Goal: Information Seeking & Learning: Learn about a topic

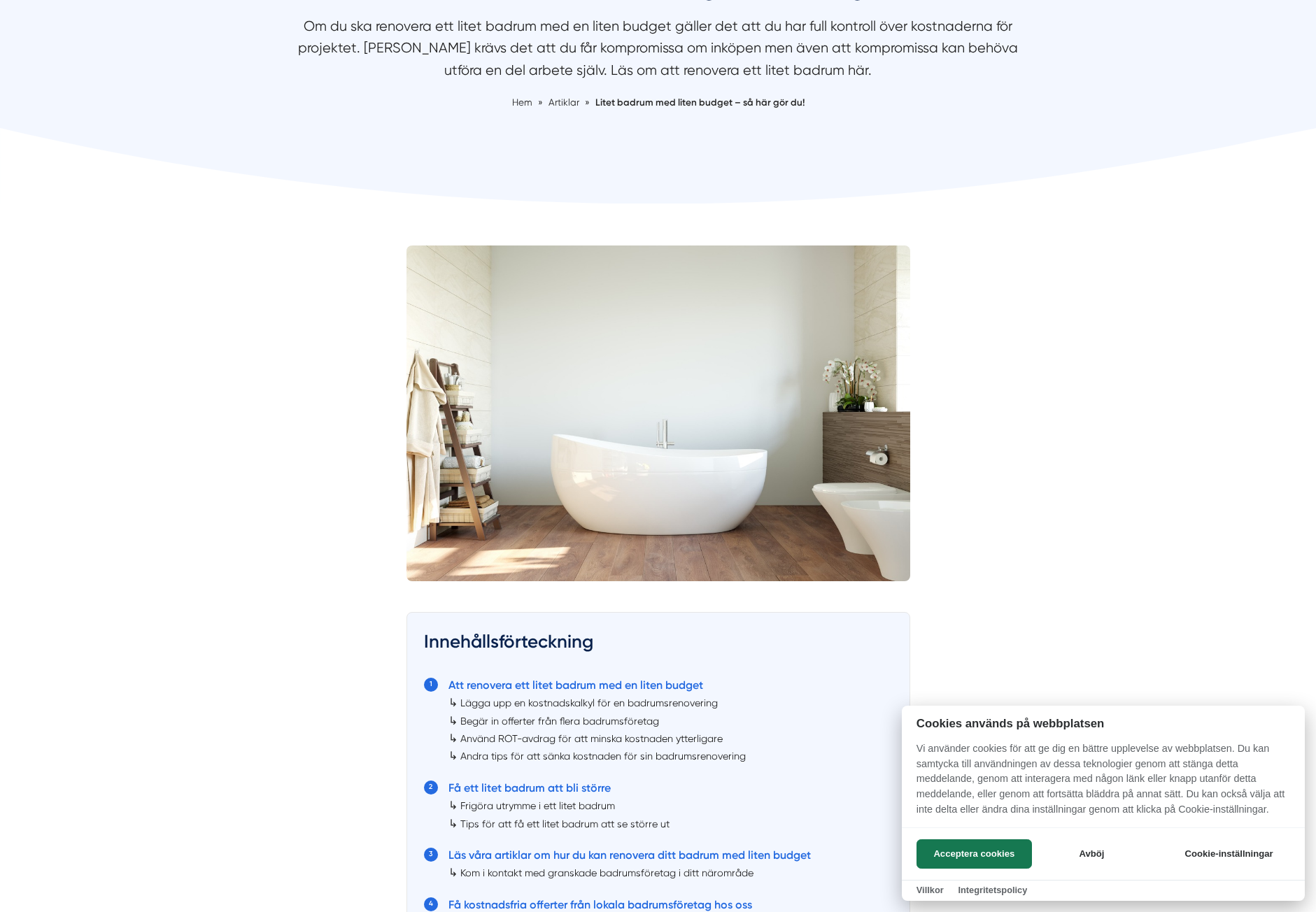
scroll to position [280, 0]
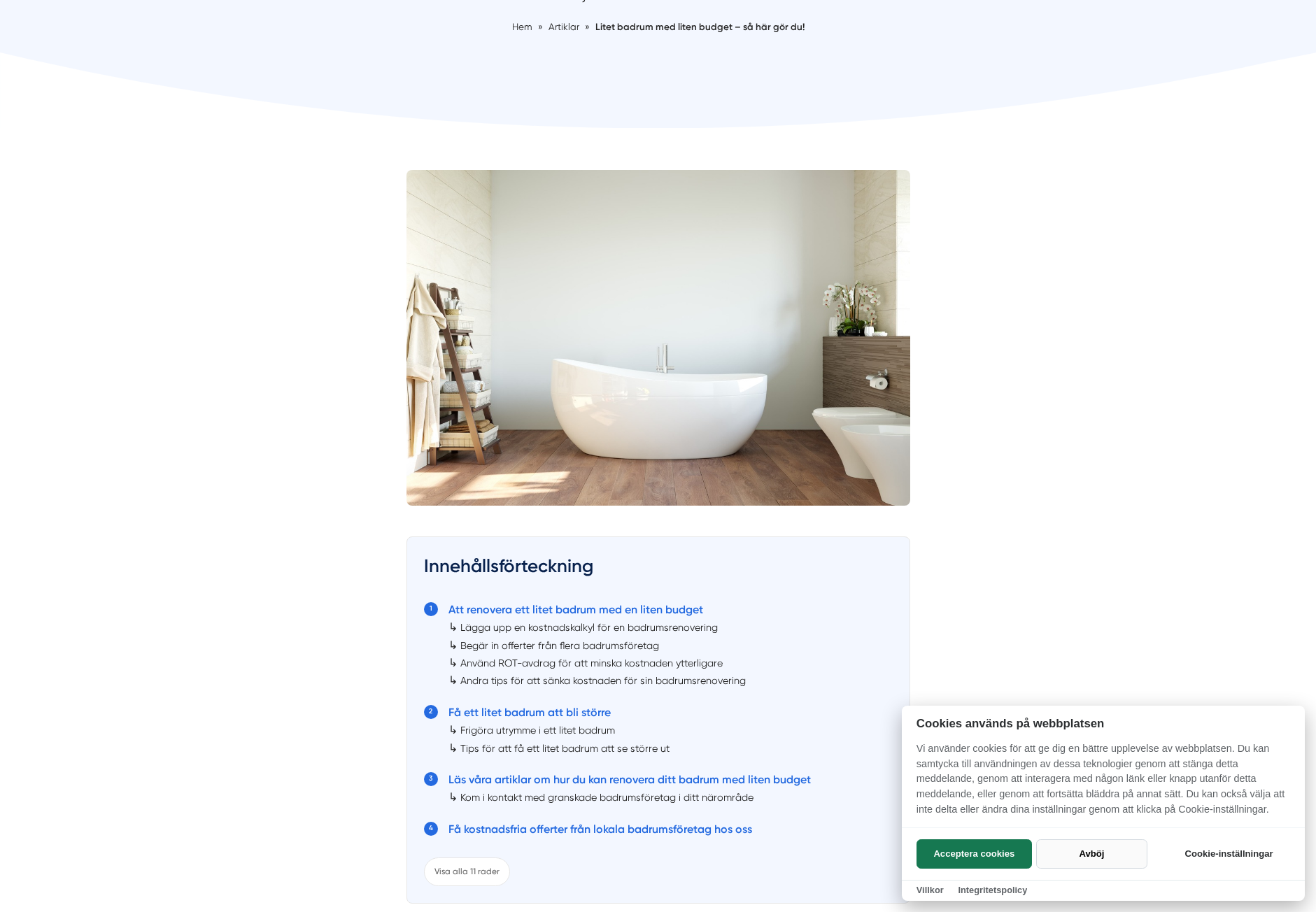
click at [1087, 850] on button "Avböj" at bounding box center [1091, 854] width 111 height 29
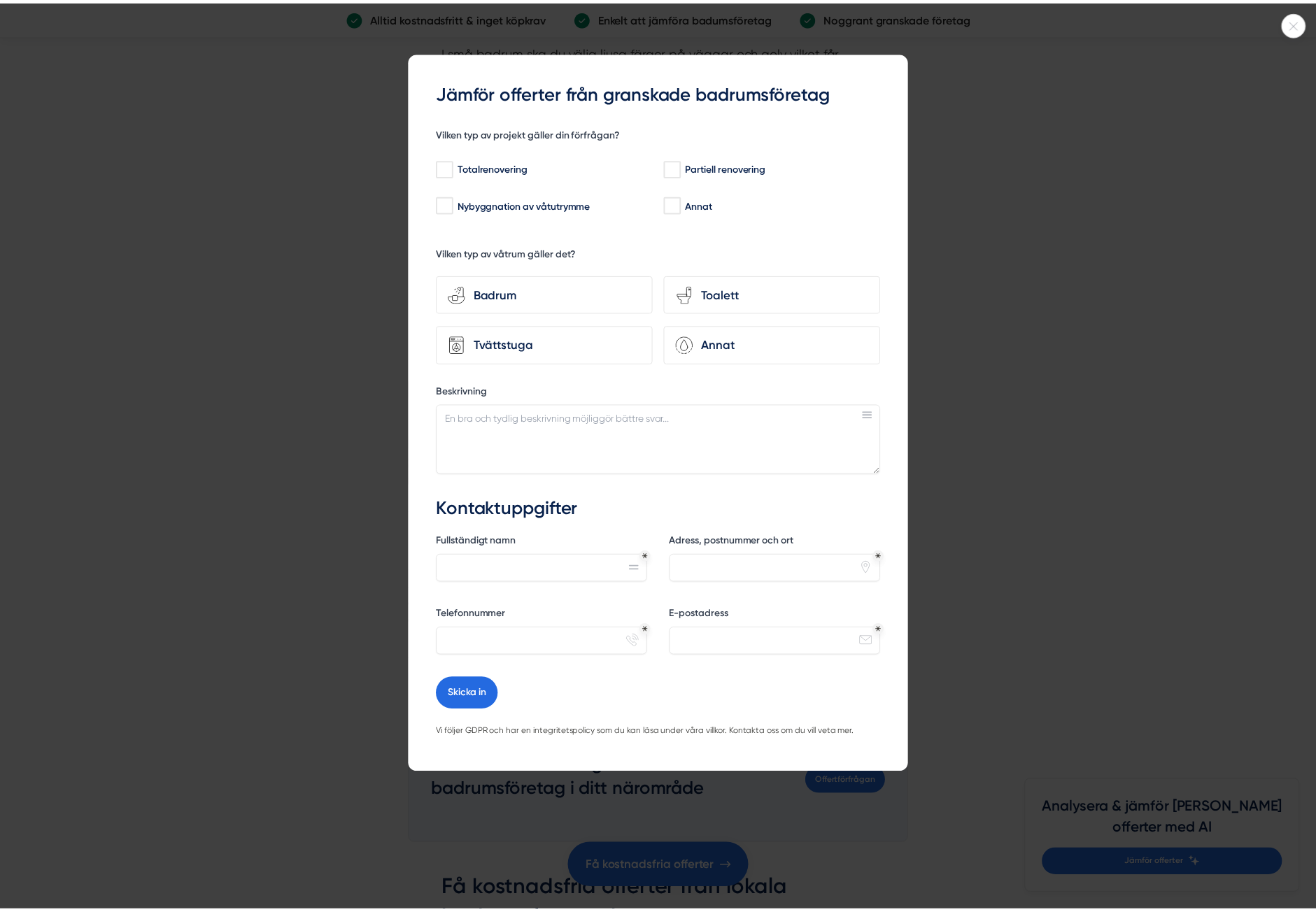
scroll to position [3708, 0]
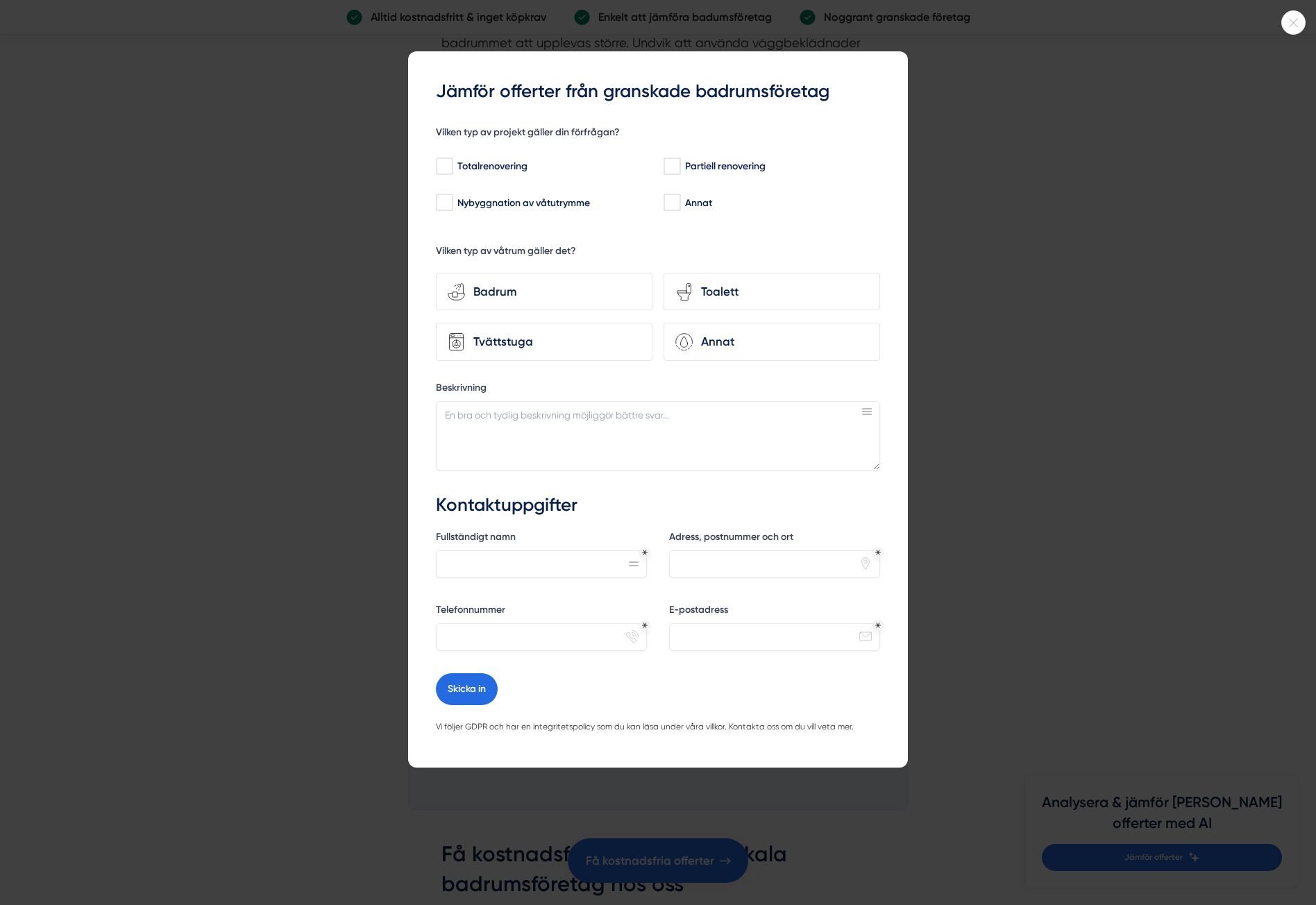
click at [1294, 33] on div at bounding box center [1294, 22] width 24 height 24
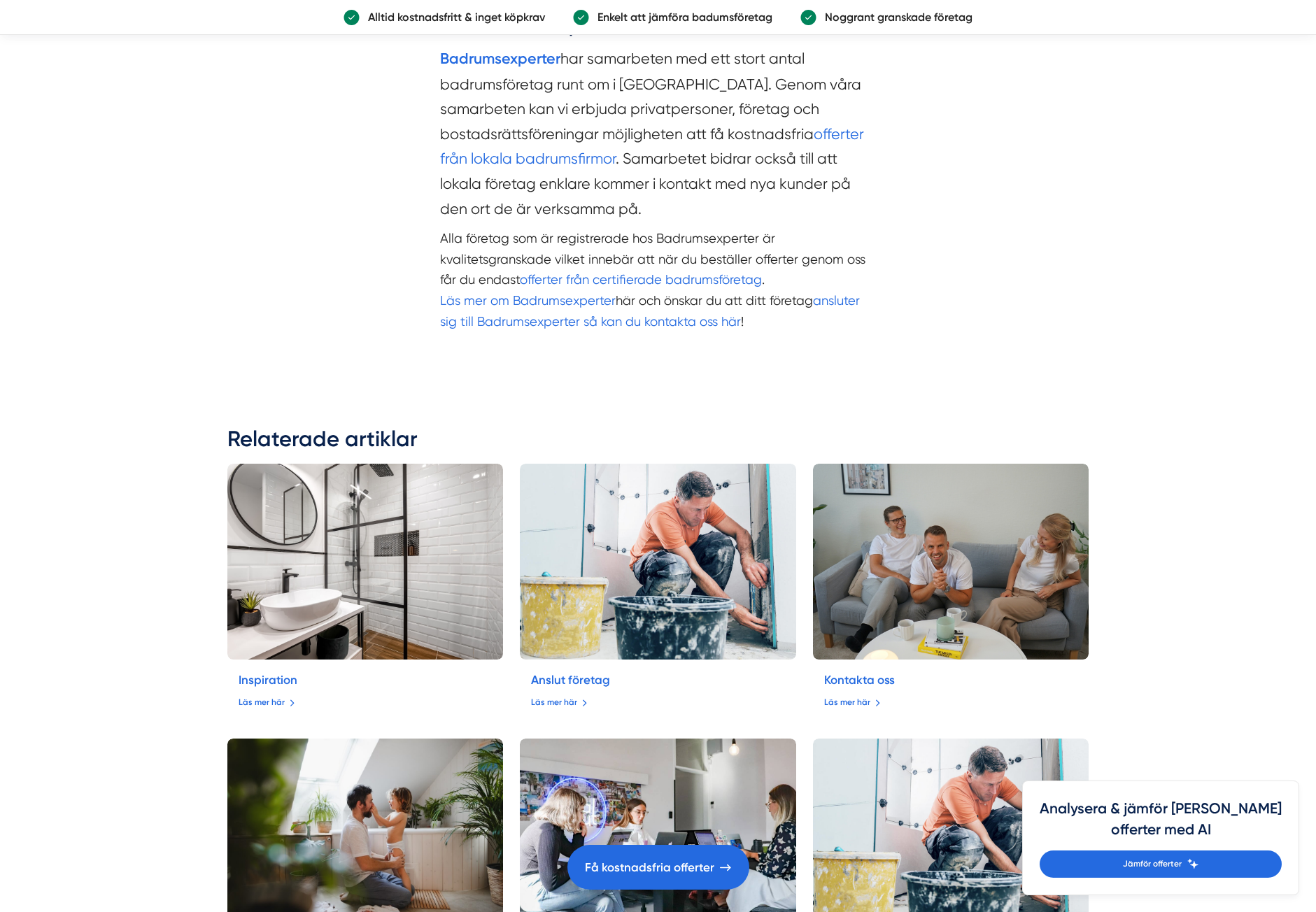
scroll to position [5526, 0]
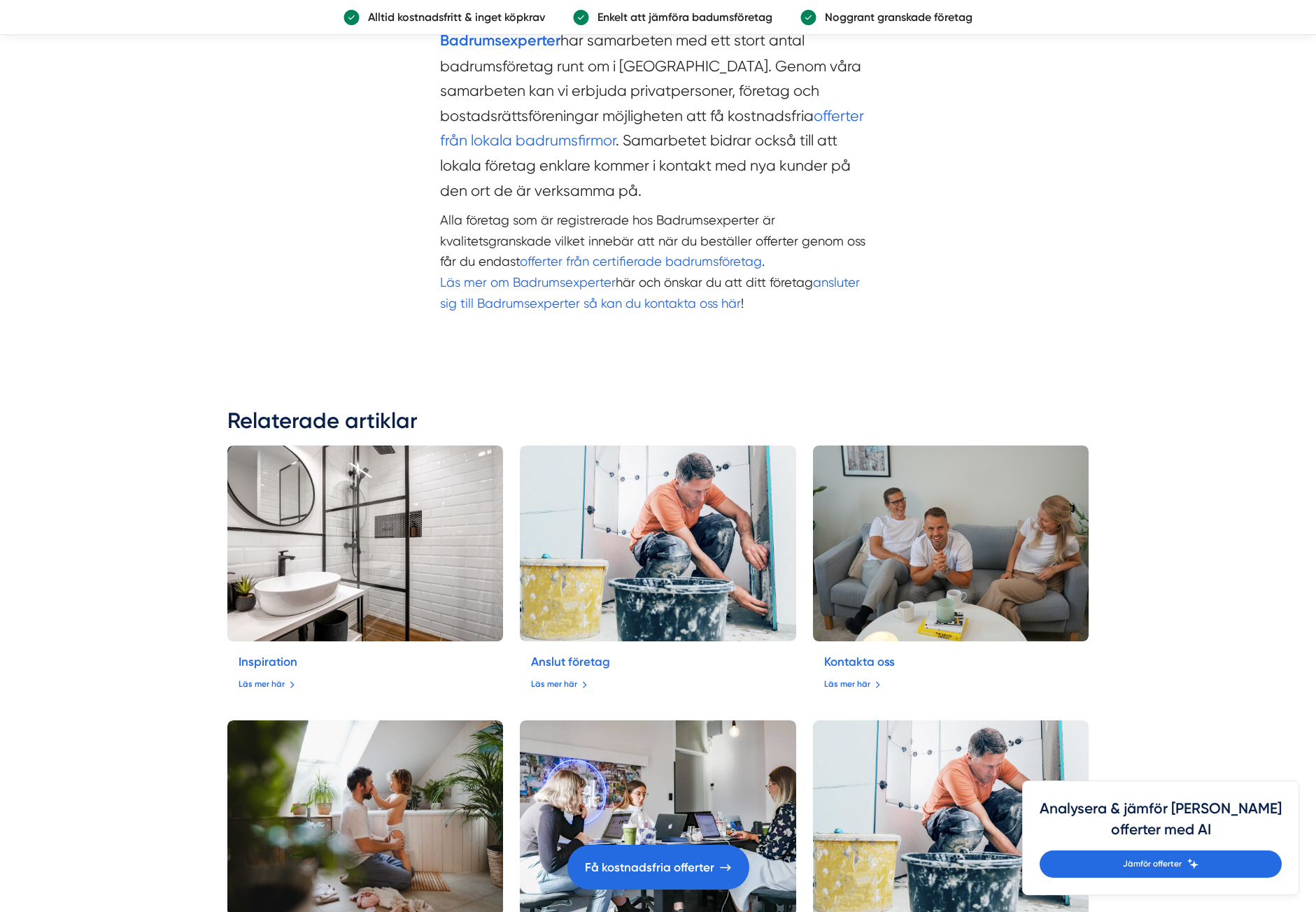
click at [286, 533] on img at bounding box center [365, 543] width 290 height 206
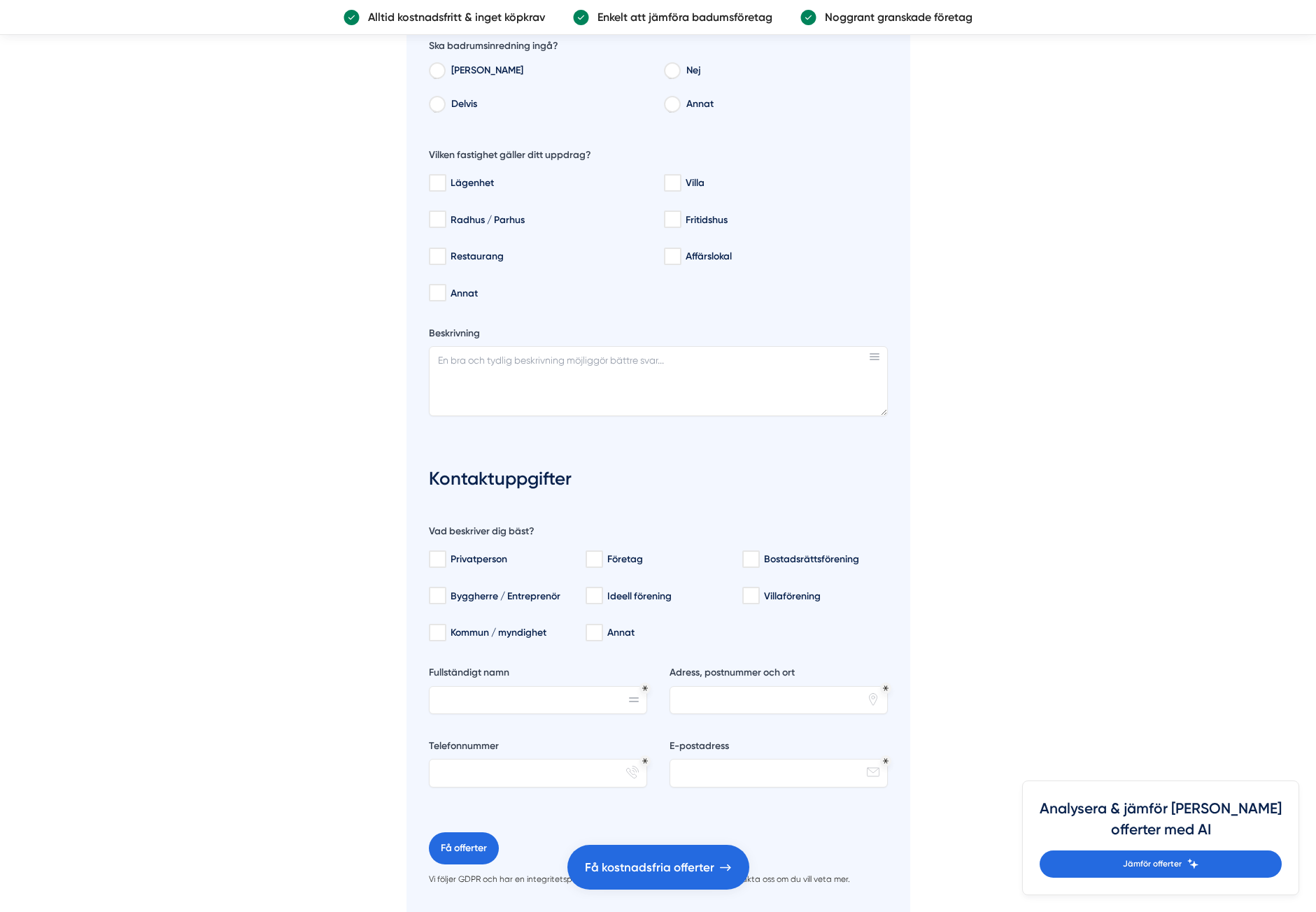
scroll to position [5666, 0]
